Goal: Subscribe to service/newsletter

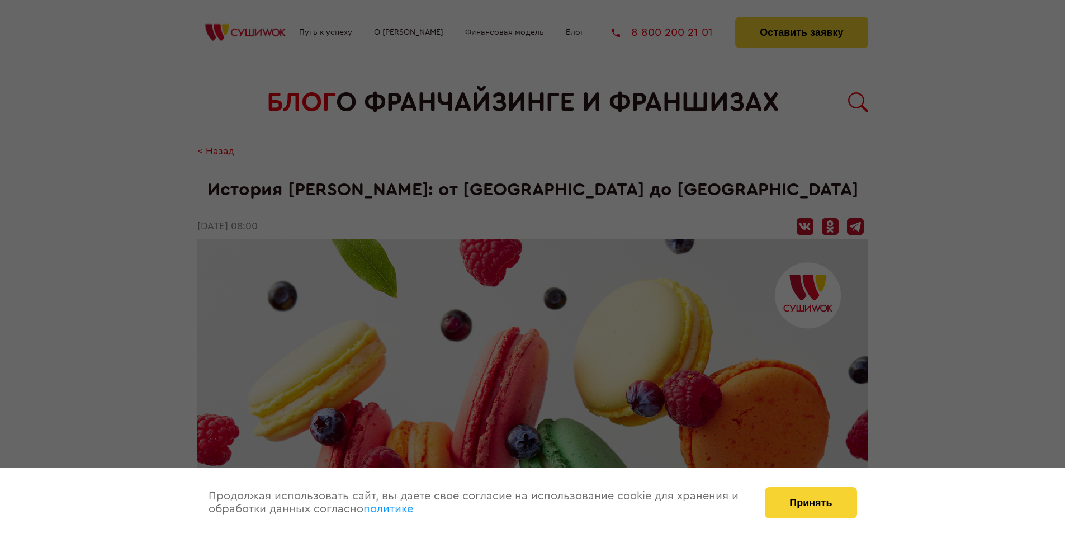
scroll to position [1360, 0]
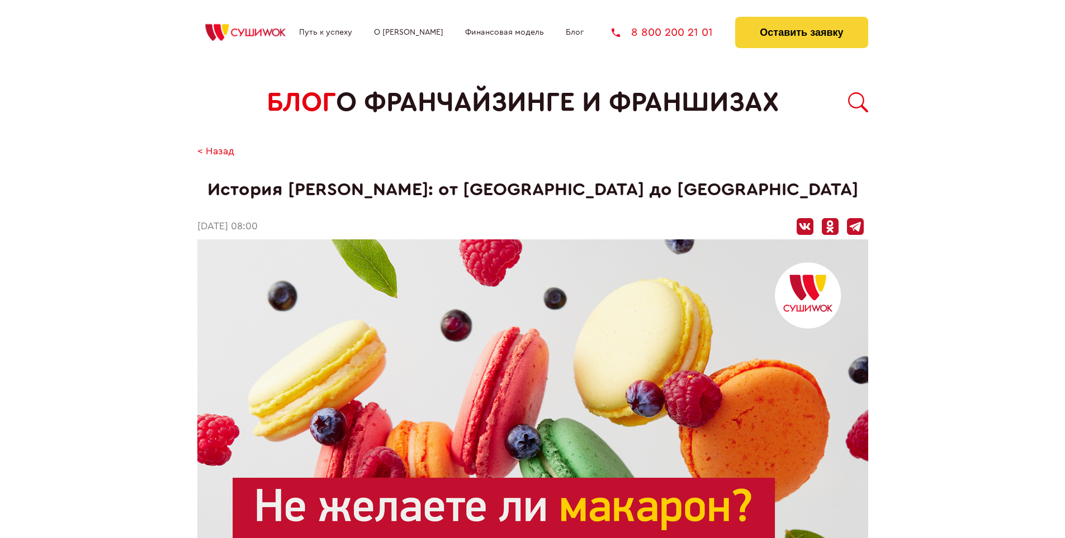
scroll to position [1360, 0]
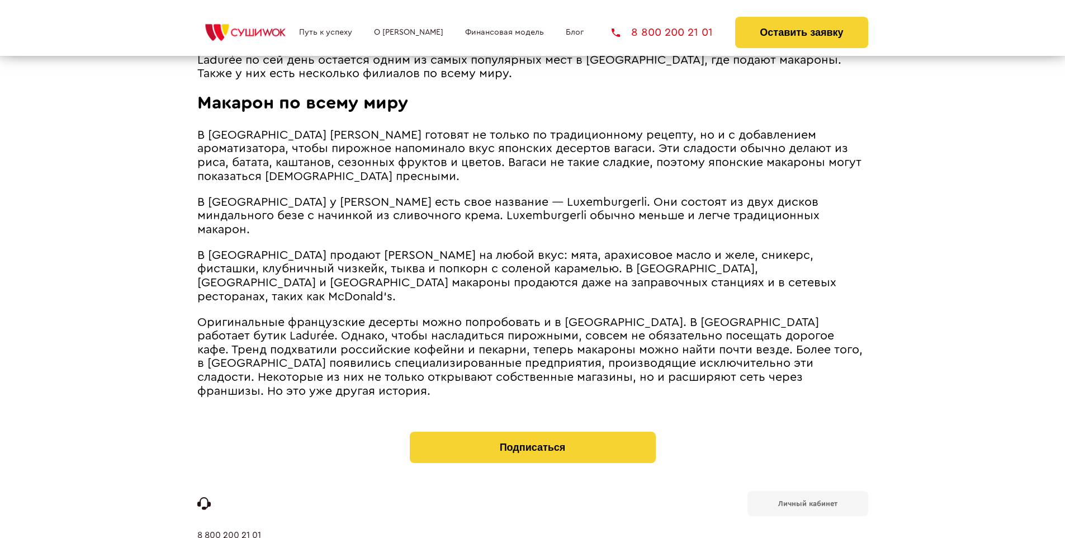
click at [807, 500] on b "Личный кабинет" at bounding box center [807, 503] width 59 height 7
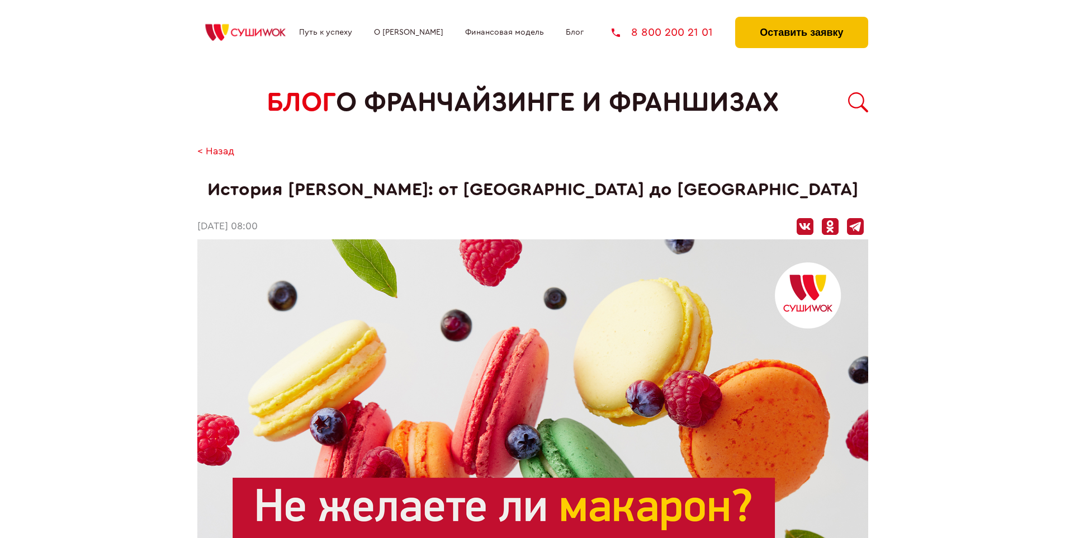
click at [801, 20] on button "Оставить заявку" at bounding box center [801, 32] width 132 height 31
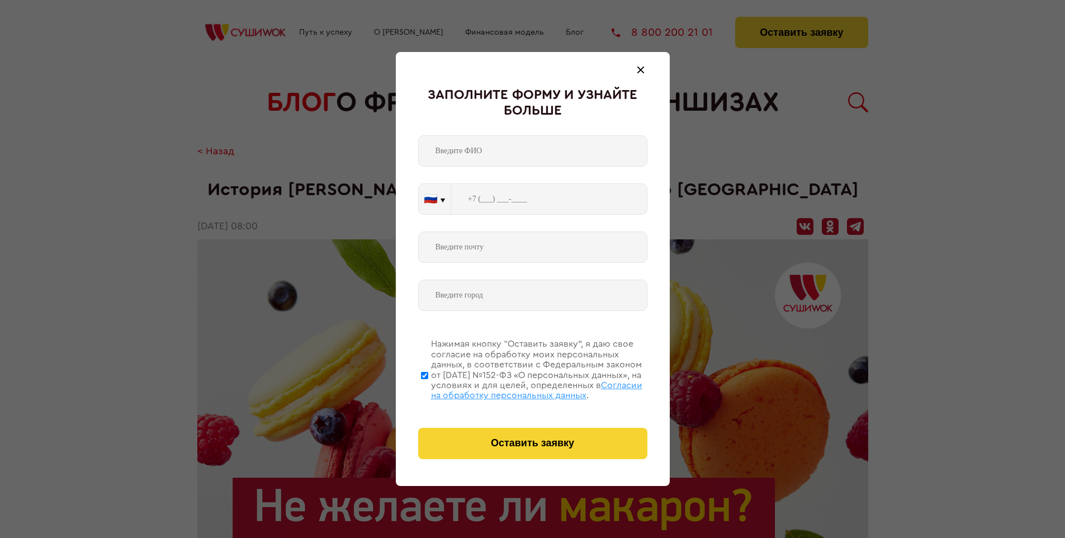
click at [518, 388] on span "Согласии на обработку персональных данных" at bounding box center [536, 390] width 211 height 19
click at [428, 388] on input "Нажимая кнопку “Оставить заявку”, я даю свое согласие на обработку моих персона…" at bounding box center [424, 374] width 7 height 89
checkbox input "false"
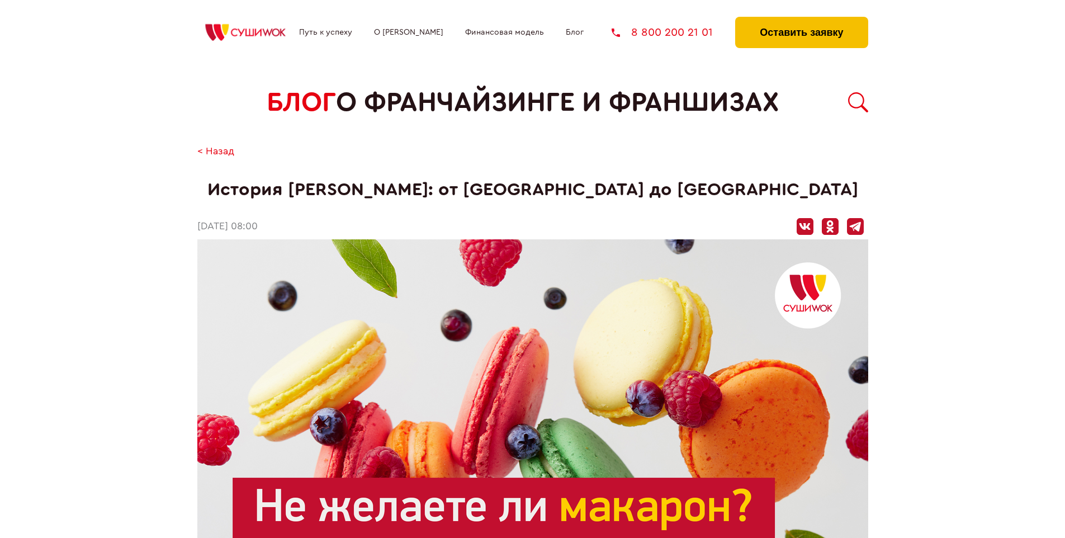
click at [801, 20] on button "Оставить заявку" at bounding box center [801, 32] width 132 height 31
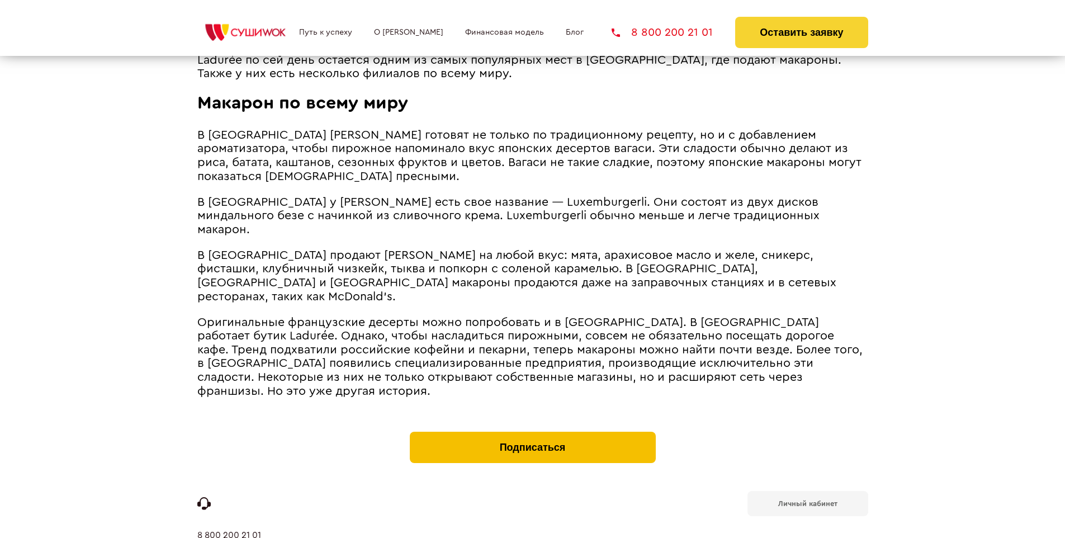
click at [532, 431] on button "Подписаться" at bounding box center [533, 446] width 246 height 31
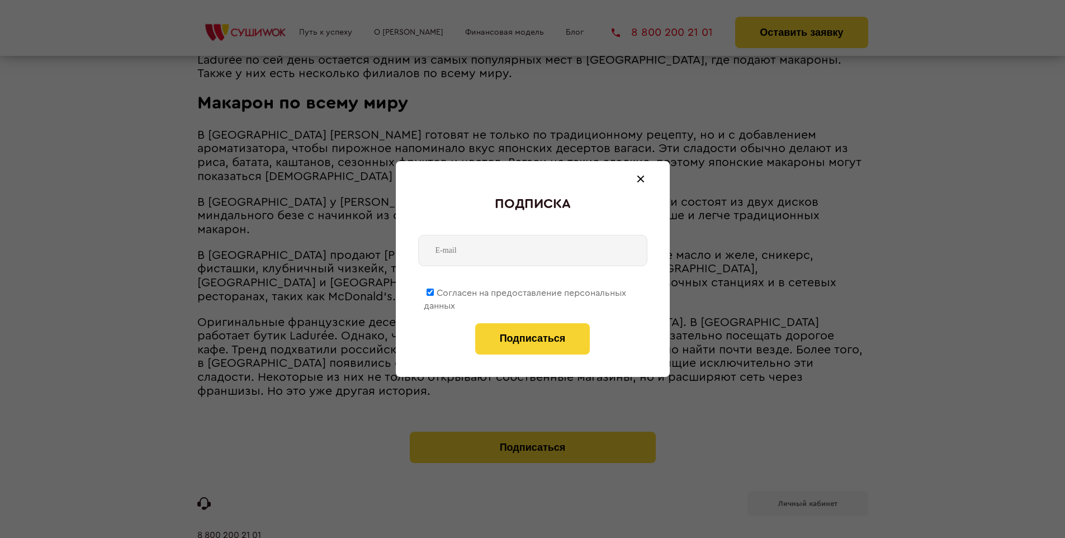
click at [525, 291] on span "Согласен на предоставление персональных данных" at bounding box center [525, 299] width 202 height 22
click at [434, 291] on input "Согласен на предоставление персональных данных" at bounding box center [429, 291] width 7 height 7
checkbox input "false"
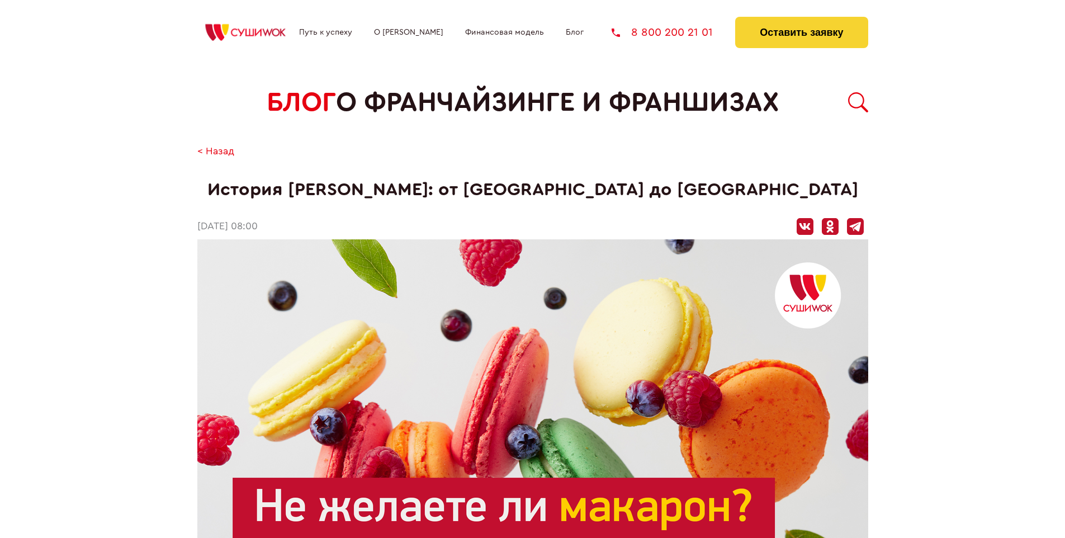
scroll to position [1360, 0]
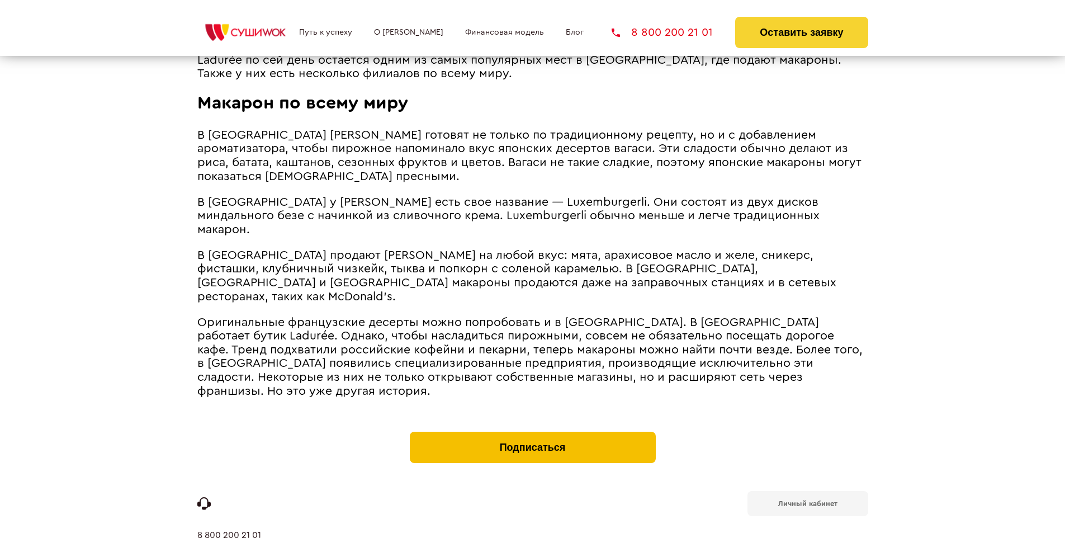
click at [532, 431] on button "Подписаться" at bounding box center [533, 446] width 246 height 31
